Goal: Task Accomplishment & Management: Manage account settings

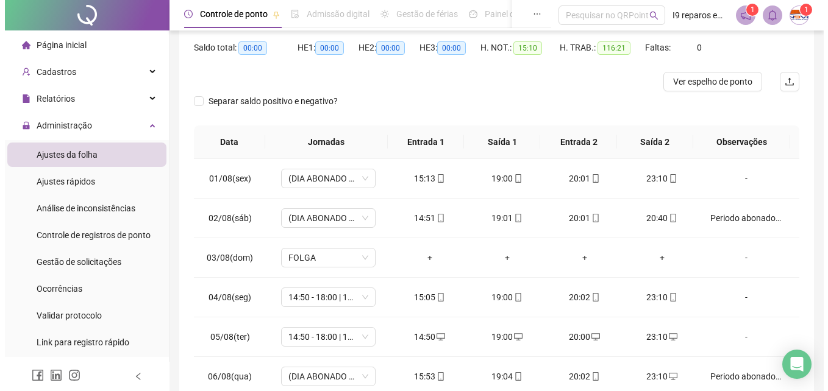
scroll to position [61, 0]
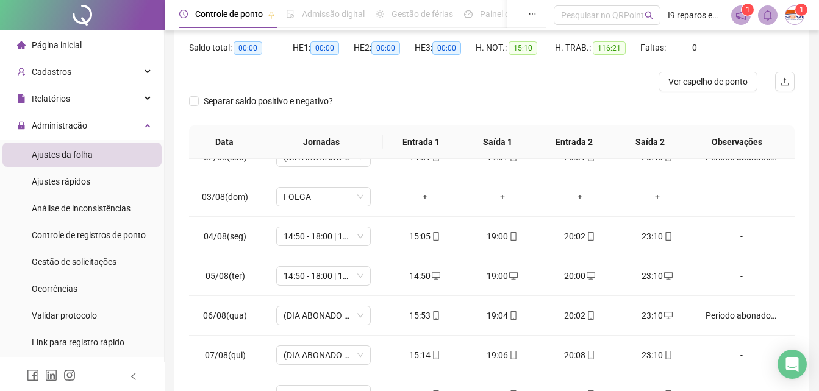
click at [802, 9] on span "1" at bounding box center [801, 9] width 4 height 9
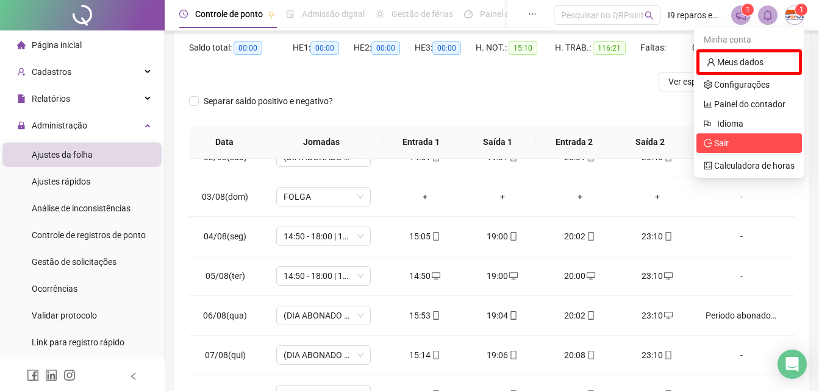
click at [723, 141] on span "Sair" at bounding box center [721, 143] width 15 height 10
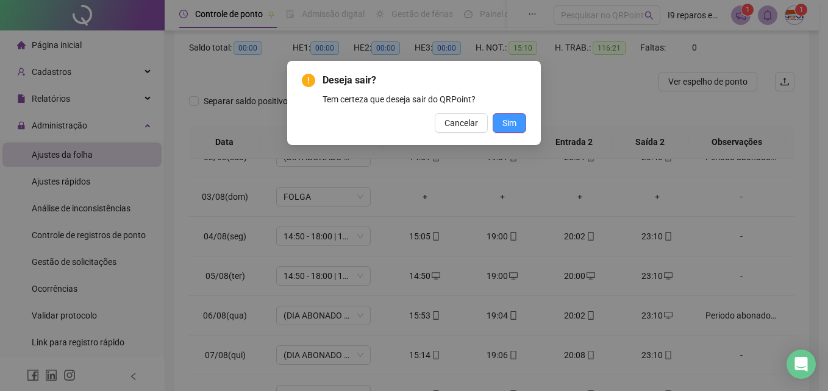
click at [506, 126] on span "Sim" at bounding box center [509, 122] width 14 height 13
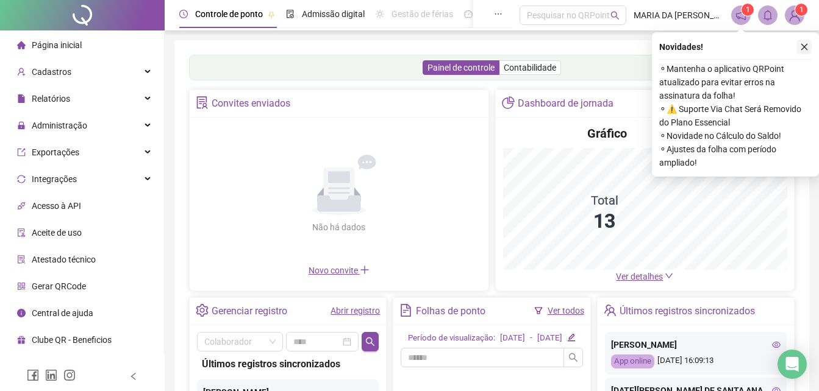
click at [805, 46] on icon "close" at bounding box center [804, 47] width 7 height 7
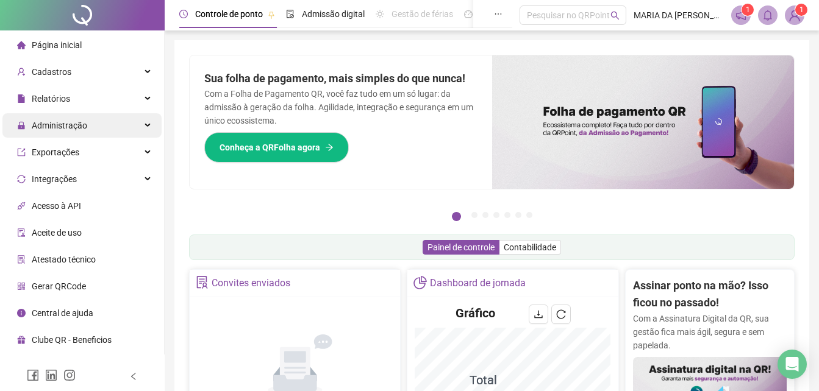
click at [51, 121] on span "Administração" at bounding box center [59, 126] width 55 height 10
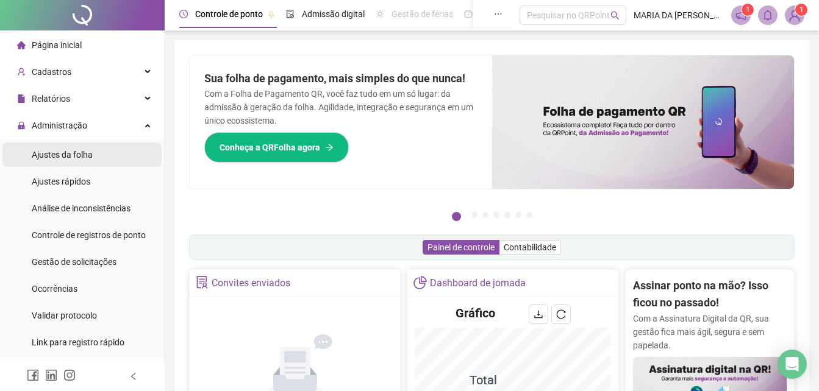
click at [74, 152] on span "Ajustes da folha" at bounding box center [62, 155] width 61 height 10
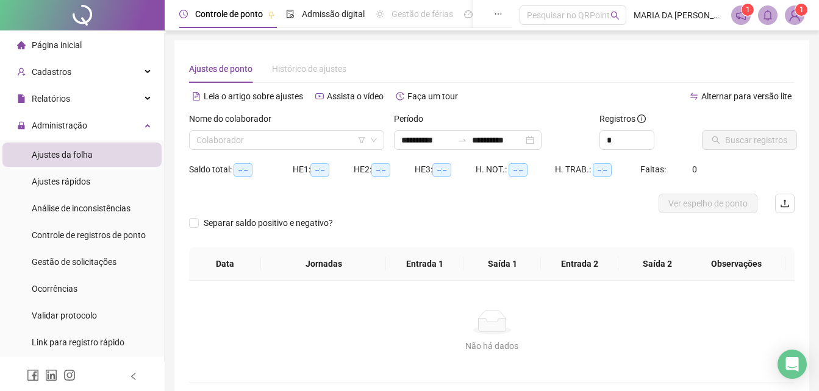
type input "**********"
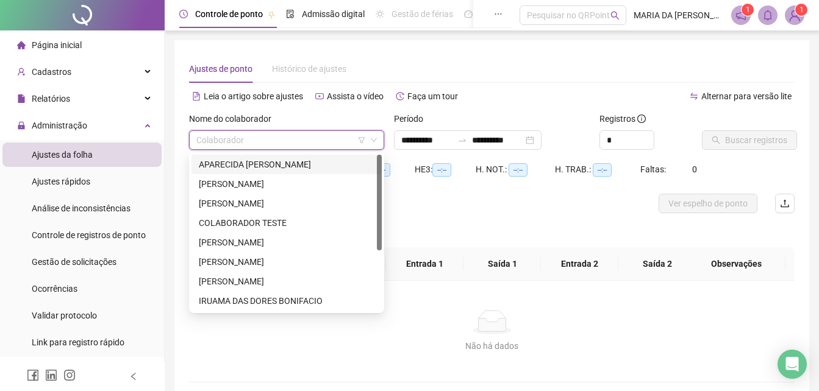
click at [237, 142] on input "search" at bounding box center [281, 140] width 170 height 18
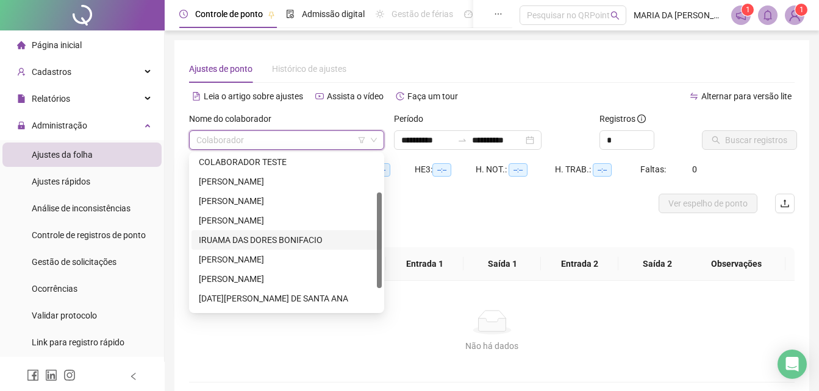
scroll to position [98, 0]
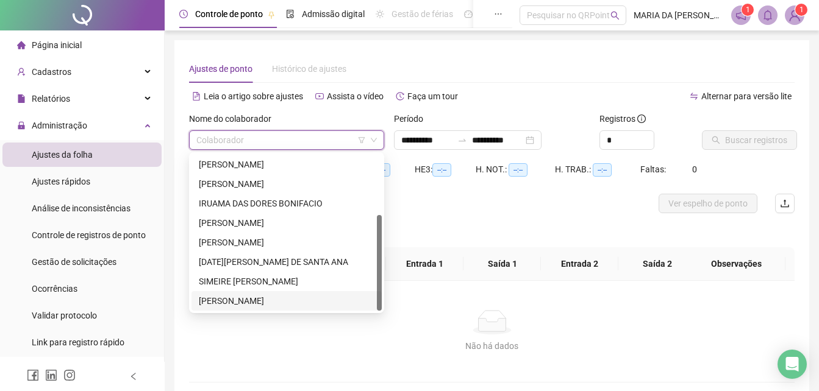
click at [225, 300] on div "[PERSON_NAME]" at bounding box center [287, 301] width 176 height 13
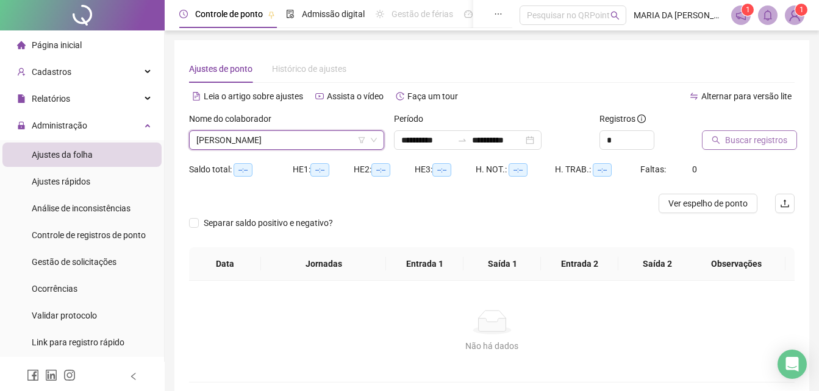
click at [750, 137] on span "Buscar registros" at bounding box center [756, 140] width 62 height 13
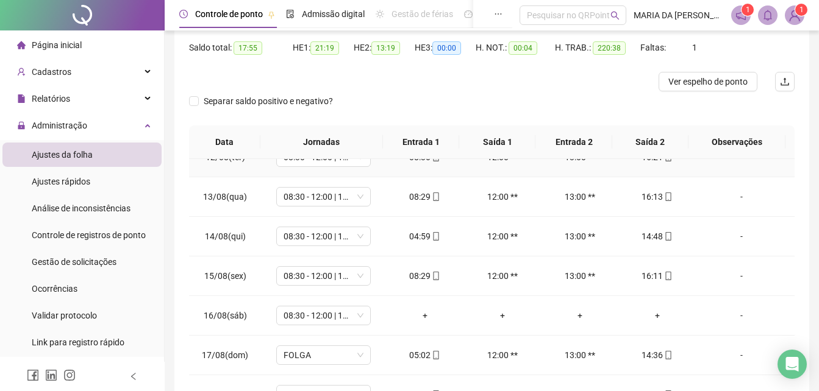
scroll to position [915, 0]
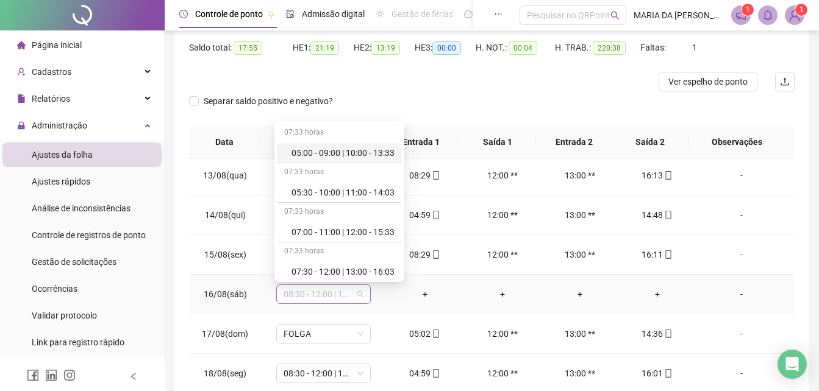
click at [312, 295] on span "08:30 - 12:00 | 13:00 - 17:00" at bounding box center [324, 294] width 80 height 18
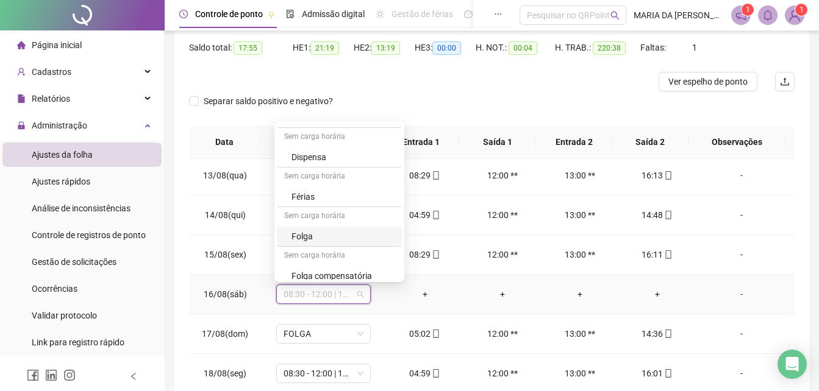
scroll to position [488, 0]
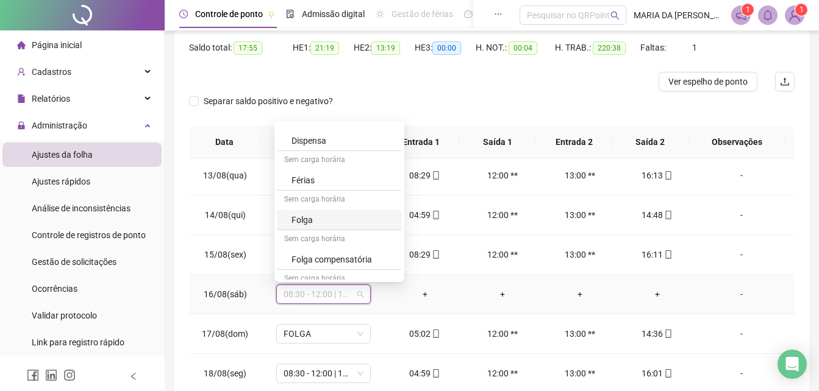
click at [313, 226] on div "Folga" at bounding box center [342, 219] width 103 height 13
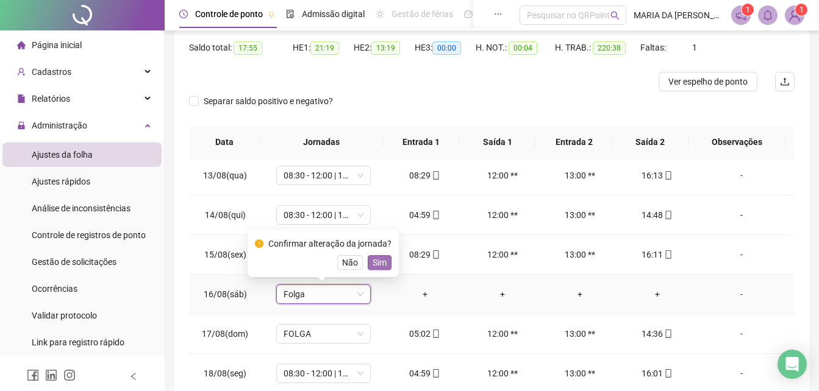
click at [382, 265] on span "Sim" at bounding box center [380, 262] width 14 height 13
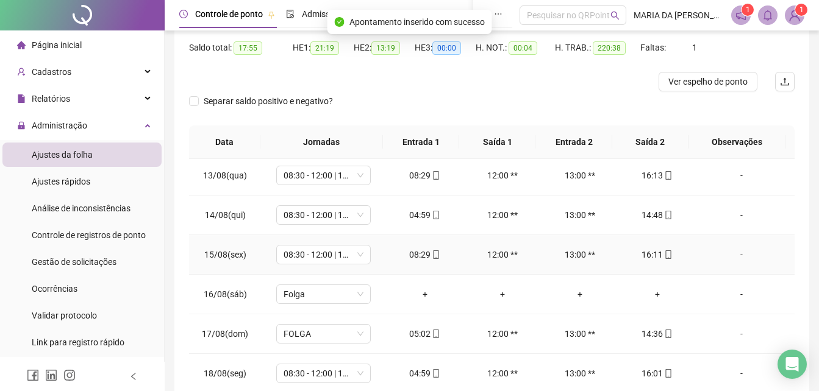
scroll to position [968, 0]
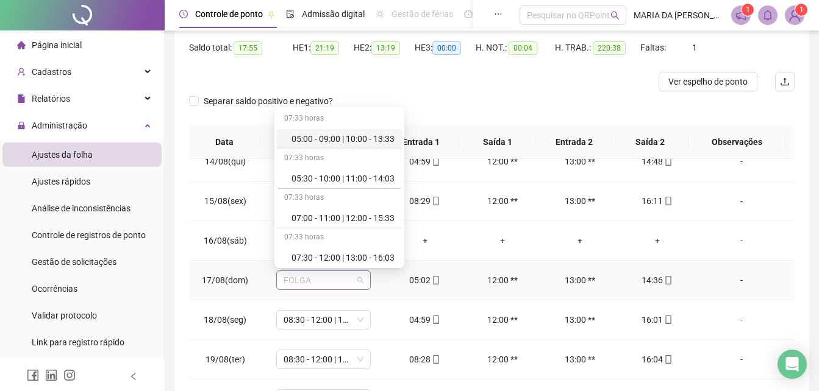
click at [337, 280] on span "FOLGA" at bounding box center [324, 280] width 80 height 18
click at [330, 140] on div "05:00 - 09:00 | 10:00 - 13:33" at bounding box center [342, 138] width 103 height 13
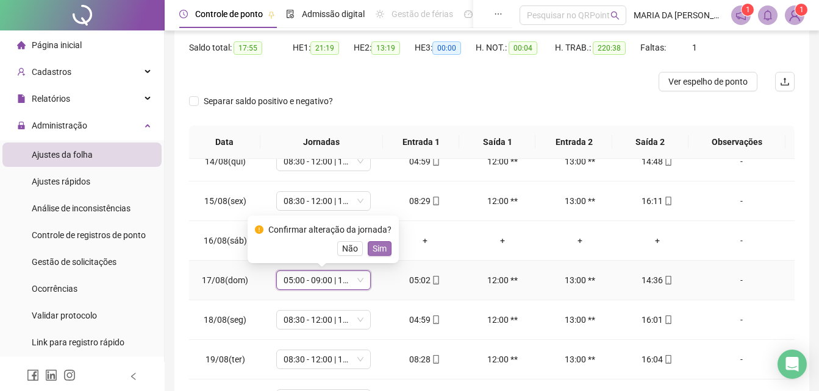
click at [380, 249] on span "Sim" at bounding box center [380, 248] width 14 height 13
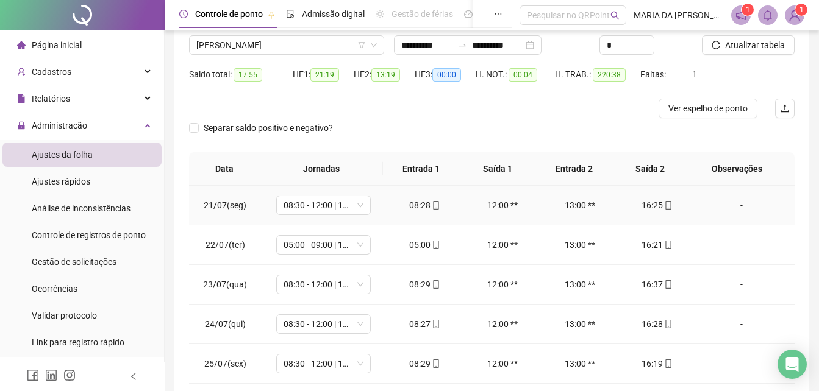
scroll to position [34, 0]
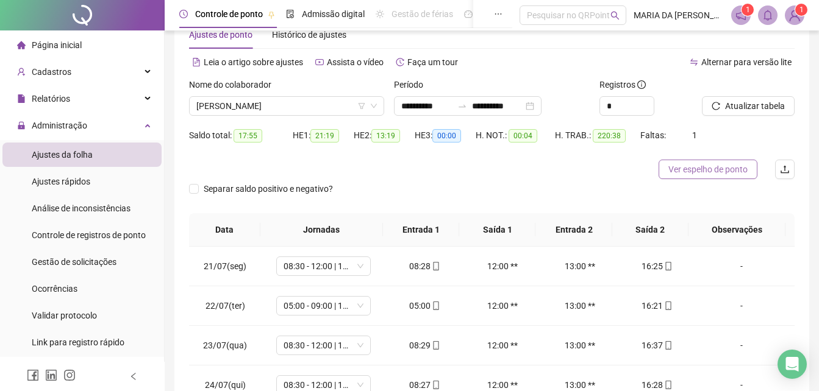
click at [698, 171] on span "Ver espelho de ponto" at bounding box center [707, 169] width 79 height 13
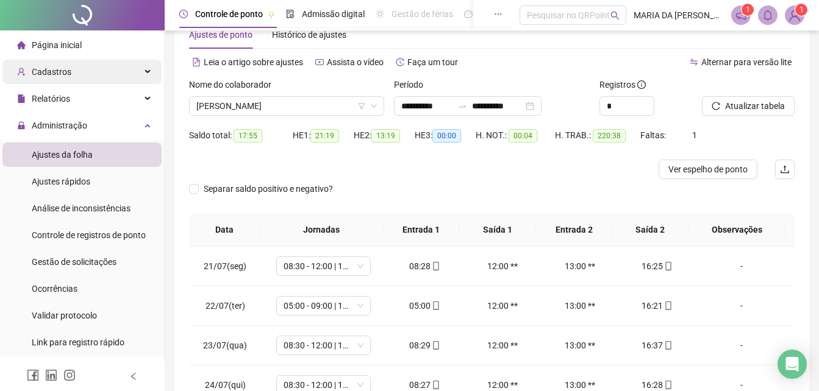
click at [71, 74] on div "Cadastros" at bounding box center [81, 72] width 159 height 24
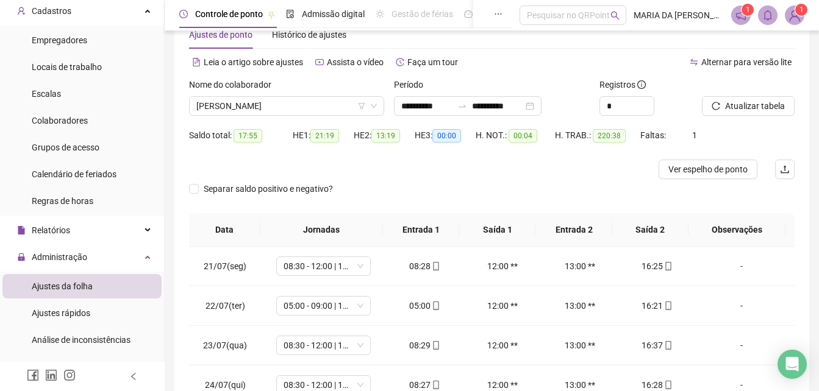
scroll to position [0, 0]
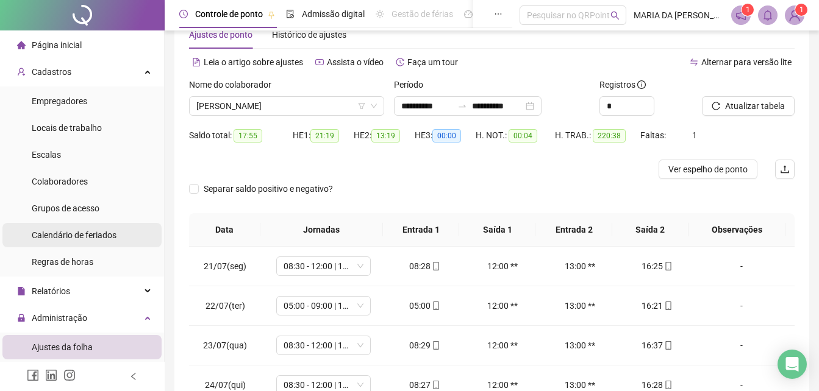
click at [79, 235] on span "Calendário de feriados" at bounding box center [74, 236] width 85 height 10
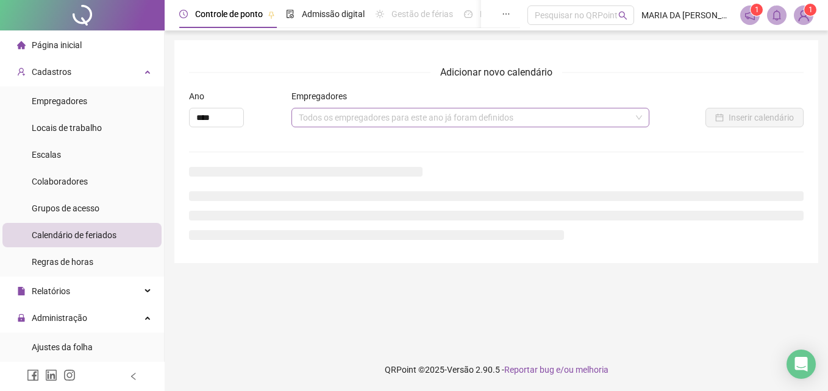
click at [343, 114] on div "Todos os empregadores para este ano já foram definidos" at bounding box center [470, 118] width 358 height 20
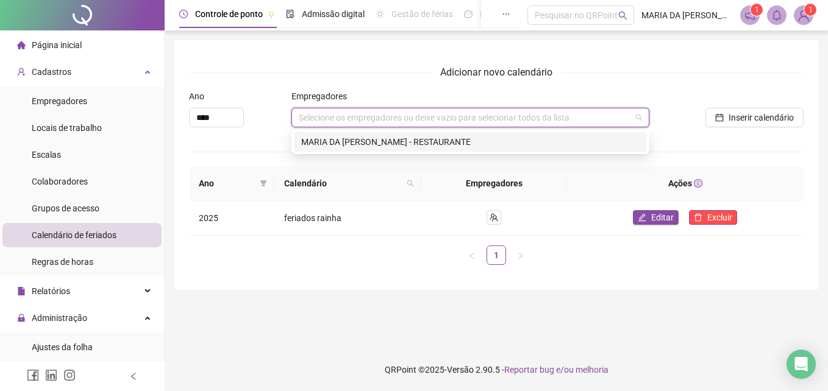
click at [353, 141] on div "MARIA DA [PERSON_NAME] - RESTAURANTE" at bounding box center [470, 141] width 338 height 13
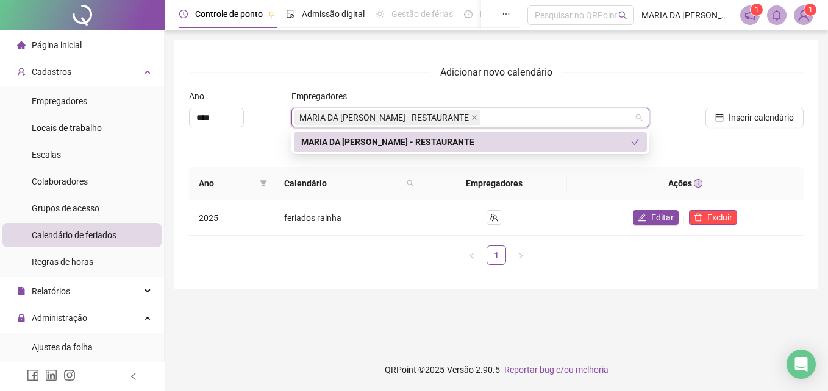
click at [489, 137] on div "MARIA DA [PERSON_NAME] - RESTAURANTE" at bounding box center [466, 141] width 330 height 13
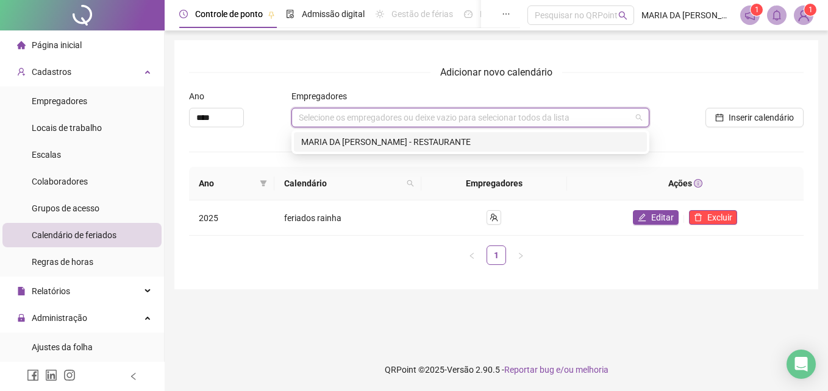
click at [361, 148] on div "MARIA DA [PERSON_NAME] - RESTAURANTE" at bounding box center [470, 141] width 338 height 13
click at [360, 146] on div "MARIA DA [PERSON_NAME] - RESTAURANTE" at bounding box center [470, 141] width 338 height 13
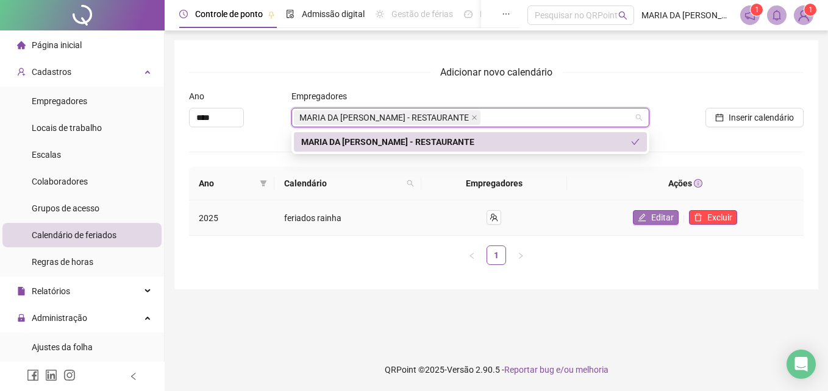
click at [670, 216] on span "Editar" at bounding box center [662, 217] width 23 height 13
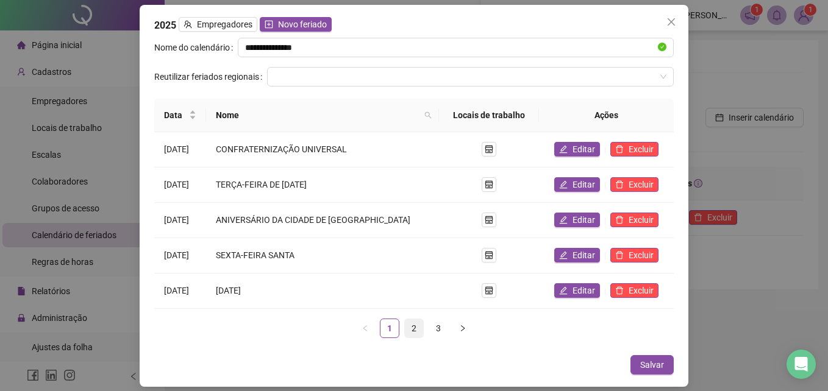
click at [414, 331] on link "2" at bounding box center [414, 329] width 18 height 18
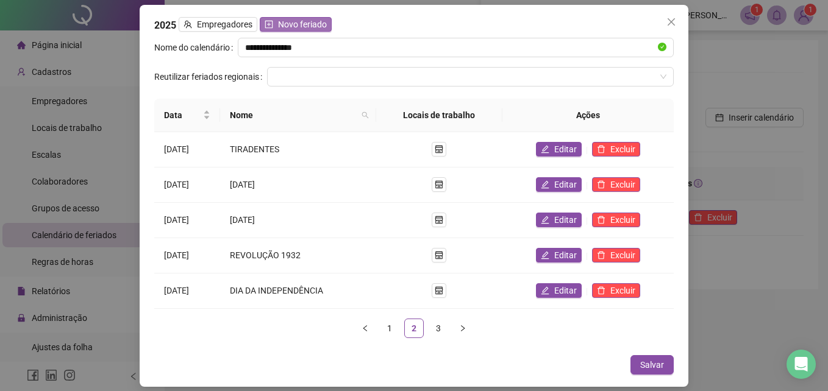
click at [296, 25] on span "Novo feriado" at bounding box center [302, 24] width 49 height 13
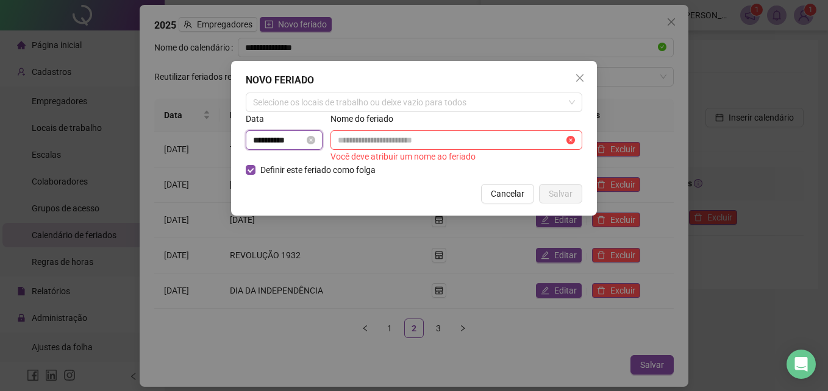
click at [254, 137] on input "**********" at bounding box center [278, 140] width 51 height 13
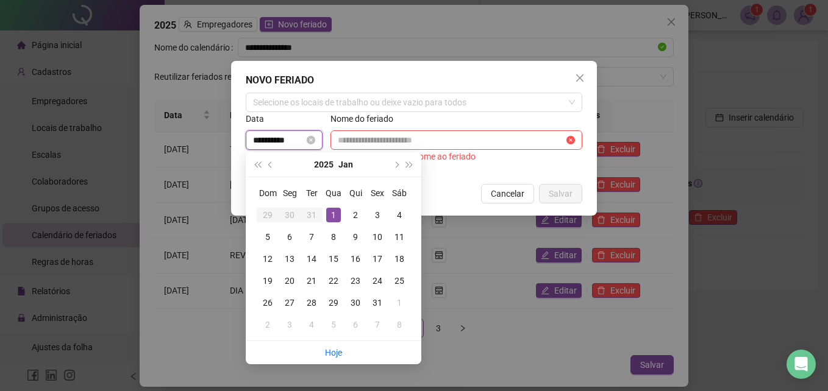
drag, startPoint x: 254, startPoint y: 137, endPoint x: 299, endPoint y: 137, distance: 45.1
click at [299, 137] on input "**********" at bounding box center [278, 140] width 51 height 13
drag, startPoint x: 297, startPoint y: 135, endPoint x: 187, endPoint y: 140, distance: 109.9
click at [187, 140] on div "NOVO FERIADO Selecione os locais de trabalho ou deixe vazio para todos Data ***…" at bounding box center [414, 195] width 828 height 391
type input "**********"
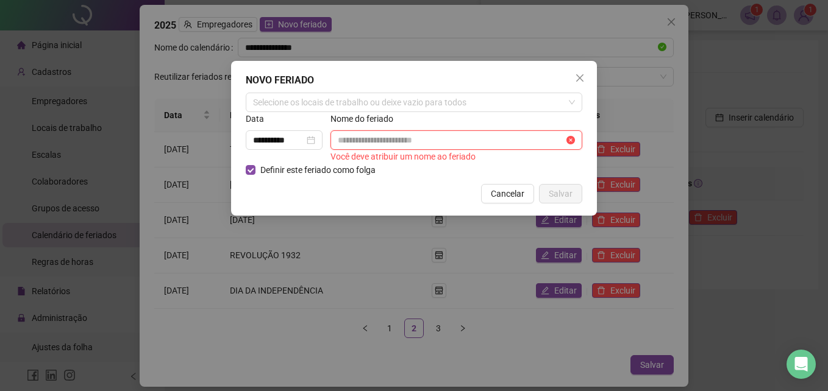
paste input "**********"
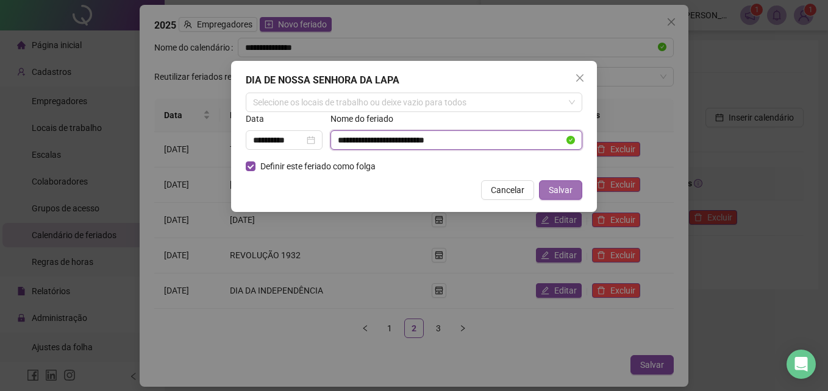
type input "**********"
click at [564, 191] on span "Salvar" at bounding box center [561, 190] width 24 height 13
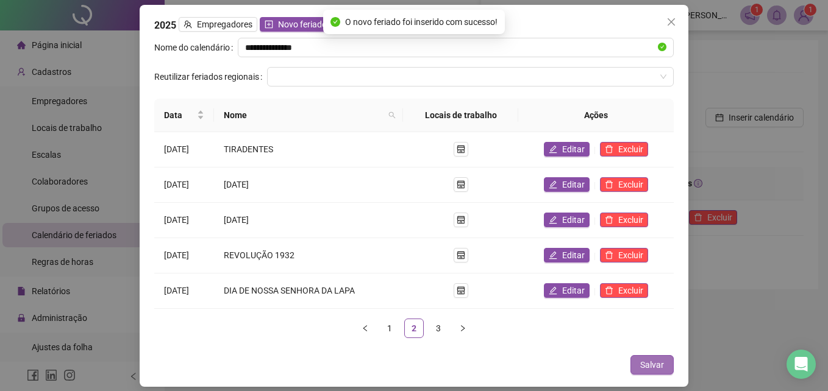
click at [660, 366] on span "Salvar" at bounding box center [652, 365] width 24 height 13
click at [652, 365] on span "Salvar" at bounding box center [652, 365] width 24 height 13
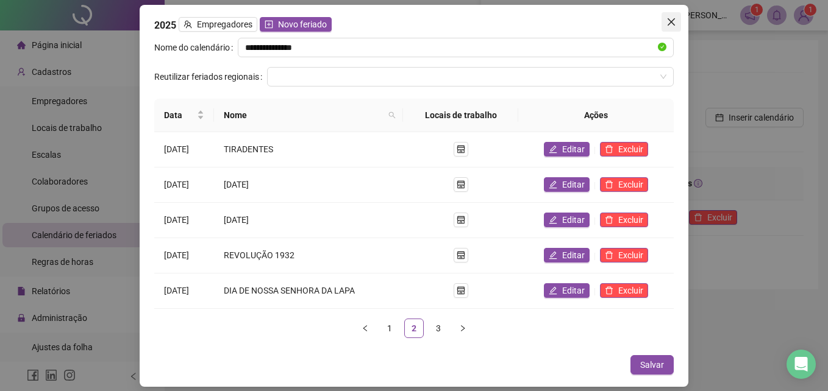
click at [670, 26] on icon "close" at bounding box center [672, 22] width 10 height 10
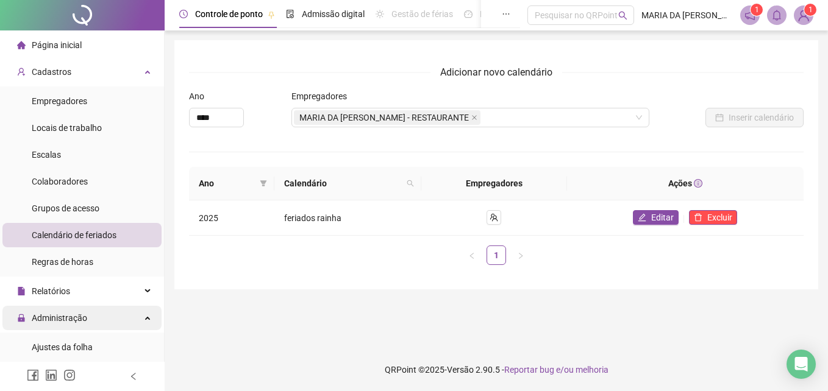
click at [45, 319] on span "Administração" at bounding box center [59, 318] width 55 height 10
click at [70, 320] on span "Administração" at bounding box center [59, 318] width 55 height 10
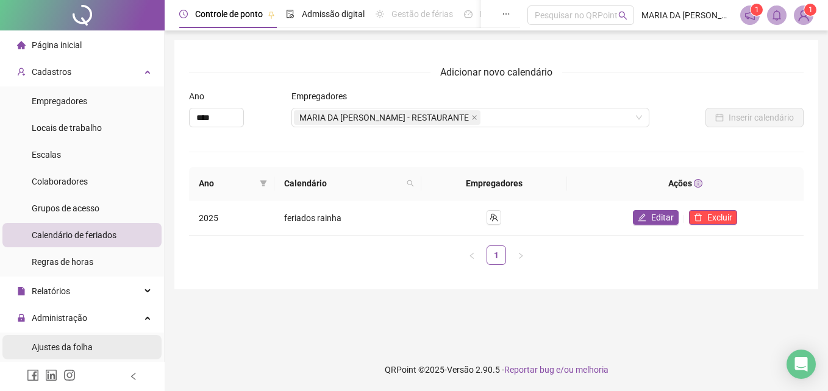
click at [68, 346] on span "Ajustes da folha" at bounding box center [62, 348] width 61 height 10
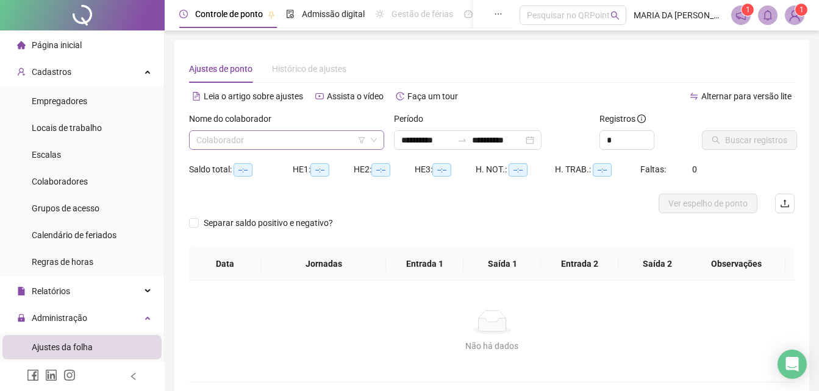
type input "**********"
click at [259, 138] on input "search" at bounding box center [281, 140] width 170 height 18
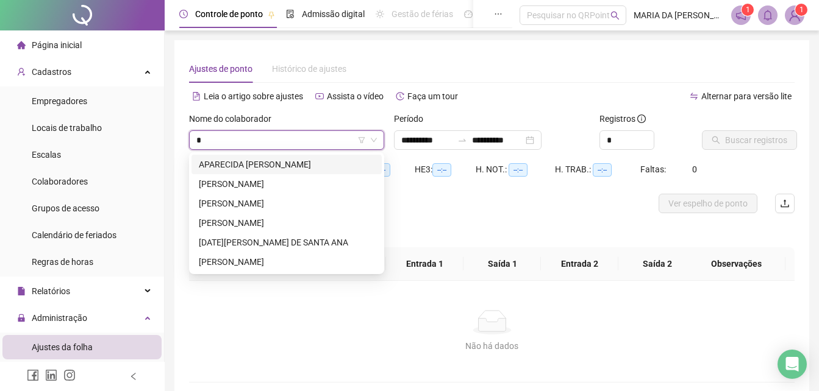
type input "**"
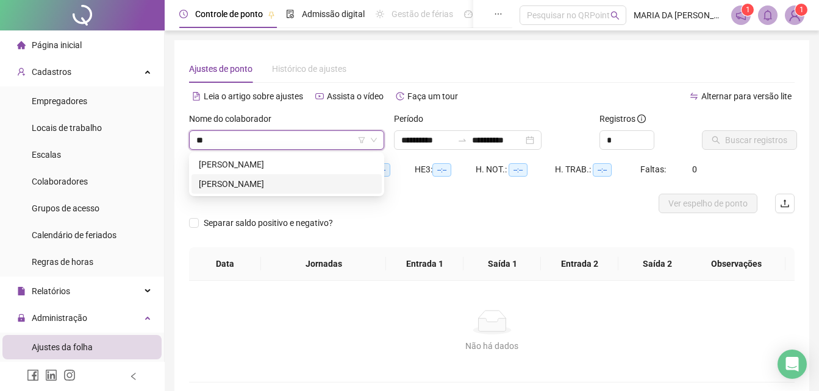
click at [266, 185] on div "[PERSON_NAME]" at bounding box center [287, 183] width 176 height 13
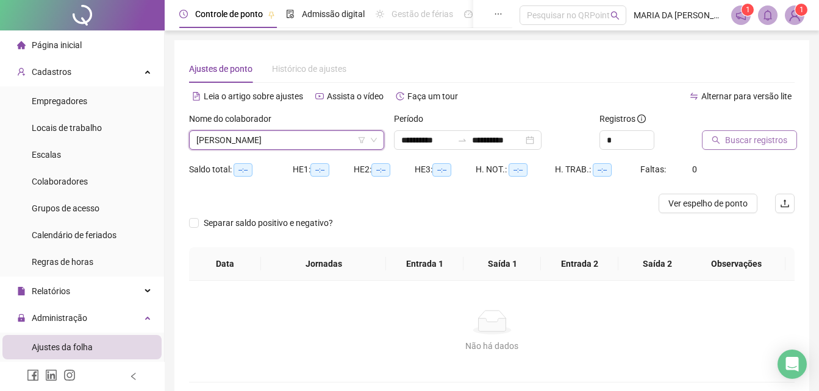
click at [770, 134] on span "Buscar registros" at bounding box center [756, 140] width 62 height 13
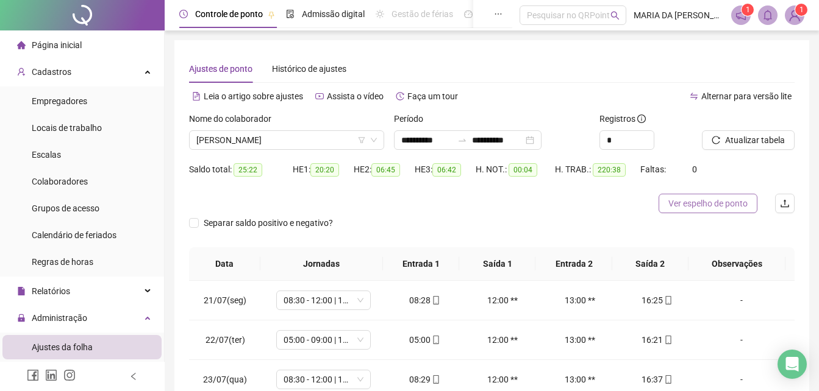
click at [707, 204] on span "Ver espelho de ponto" at bounding box center [707, 203] width 79 height 13
